Goal: Task Accomplishment & Management: Complete application form

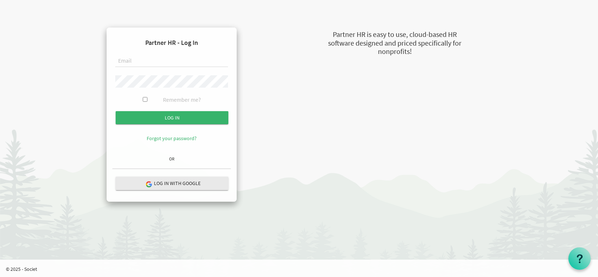
type input "[EMAIL_ADDRESS][DOMAIN_NAME]"
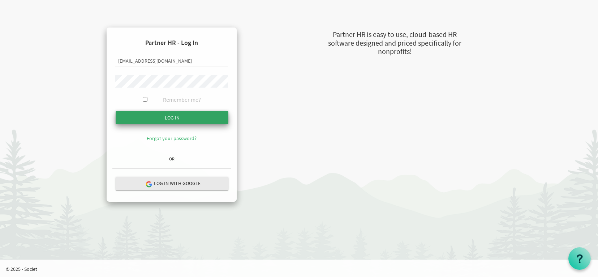
click at [123, 116] on input "Log in" at bounding box center [172, 117] width 113 height 13
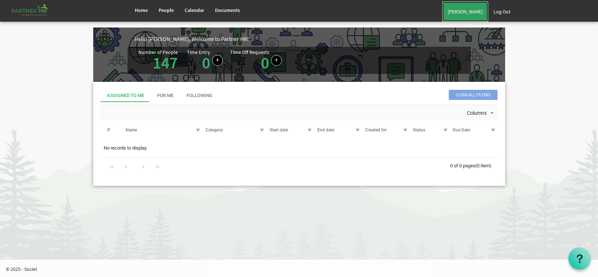
click at [470, 13] on link "Joyce William" at bounding box center [465, 11] width 46 height 20
click at [531, 102] on body "Home People Calendar" at bounding box center [299, 99] width 598 height 198
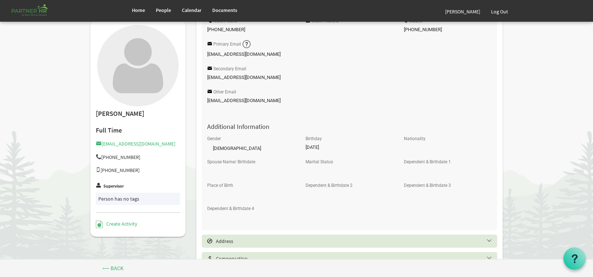
scroll to position [375, 0]
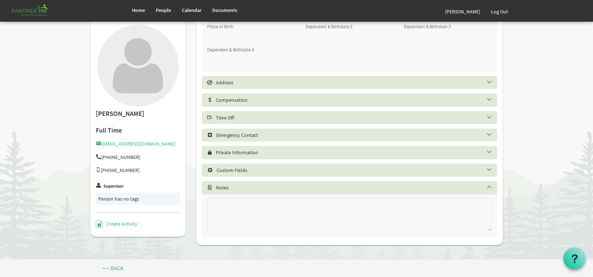
click at [300, 121] on div "Time Off" at bounding box center [350, 117] width 296 height 13
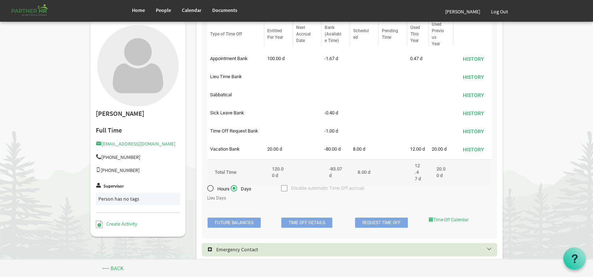
scroll to position [484, 0]
click at [377, 228] on link "Request Time Off" at bounding box center [381, 223] width 53 height 10
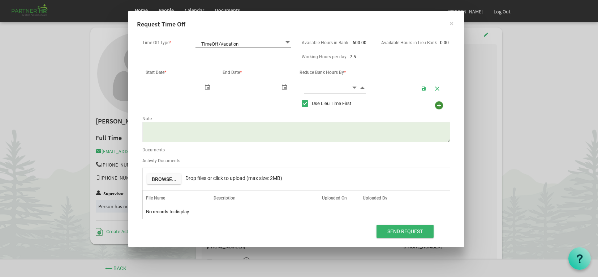
scroll to position [0, 8]
click at [287, 43] on span at bounding box center [287, 42] width 7 height 7
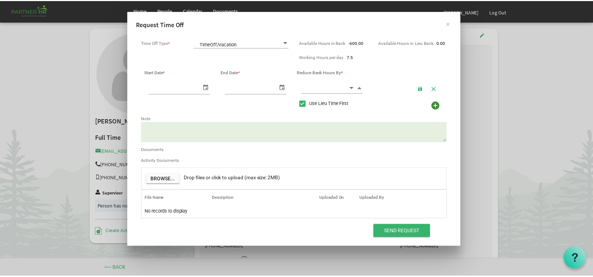
scroll to position [0, 0]
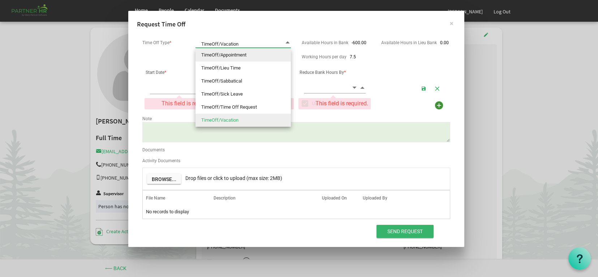
click at [238, 57] on li "TimeOff/Appointment" at bounding box center [243, 54] width 95 height 13
type input "TimeOff/Appointment"
checkbox input "false"
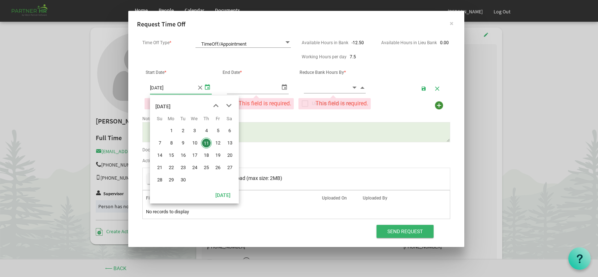
click at [205, 88] on span "select" at bounding box center [207, 86] width 9 height 10
click at [167, 155] on span "15" at bounding box center [171, 155] width 11 height 11
type input "[DATE]"
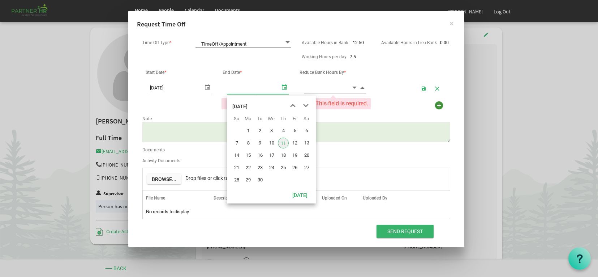
type input "[DATE]"
click at [284, 87] on span "select" at bounding box center [284, 86] width 9 height 10
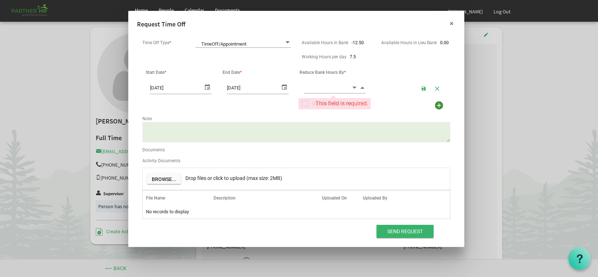
click at [450, 24] on button "×" at bounding box center [452, 23] width 18 height 18
